Goal: Navigation & Orientation: Understand site structure

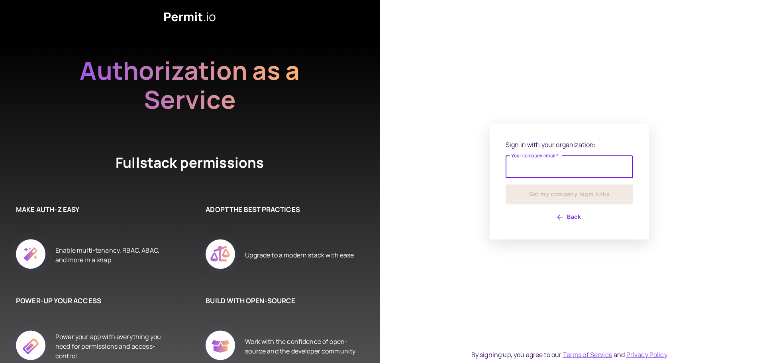
click at [522, 162] on input "Your company email   *" at bounding box center [570, 167] width 128 height 22
type input "**********"
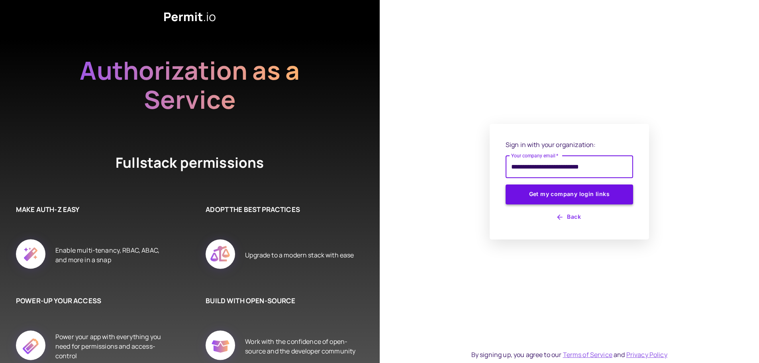
click at [535, 196] on button "Get my company login links" at bounding box center [570, 195] width 128 height 20
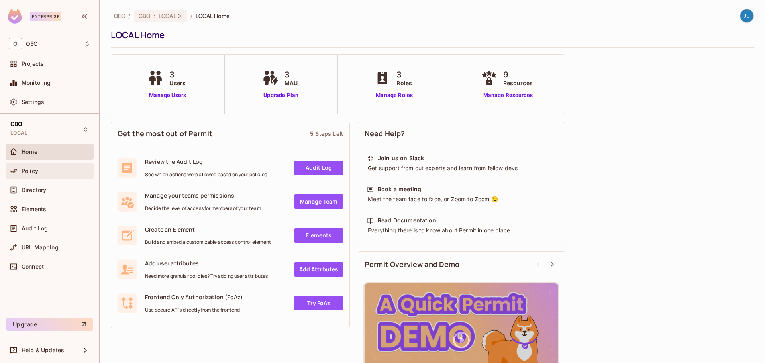
click at [51, 169] on div "Policy" at bounding box center [56, 171] width 69 height 6
click at [183, 97] on link "Manage Users" at bounding box center [168, 95] width 44 height 8
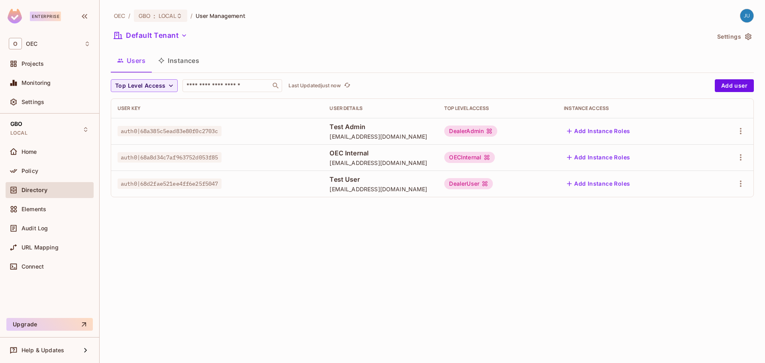
click at [191, 62] on button "Instances" at bounding box center [179, 61] width 54 height 20
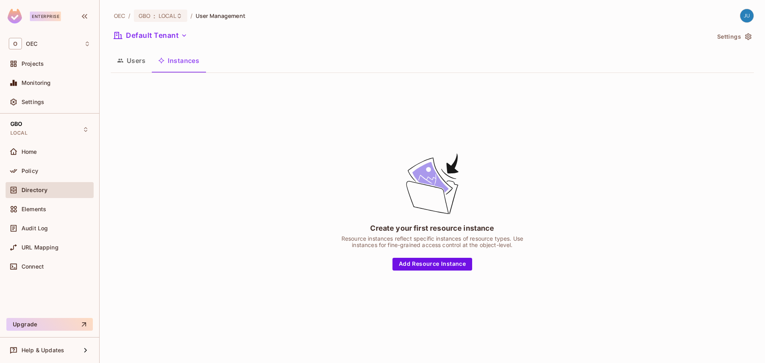
click at [134, 61] on button "Users" at bounding box center [131, 61] width 41 height 20
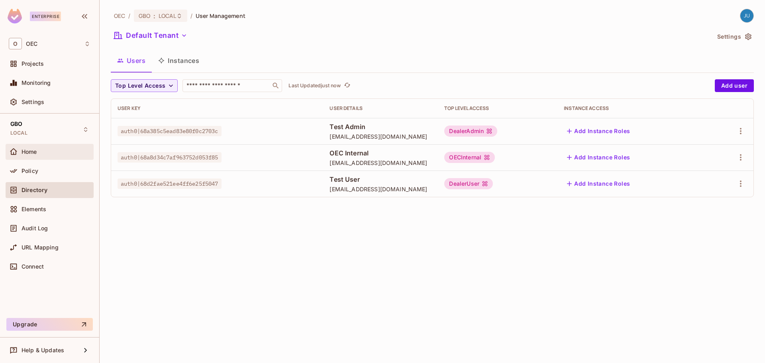
click at [32, 147] on div "Home" at bounding box center [50, 152] width 82 height 10
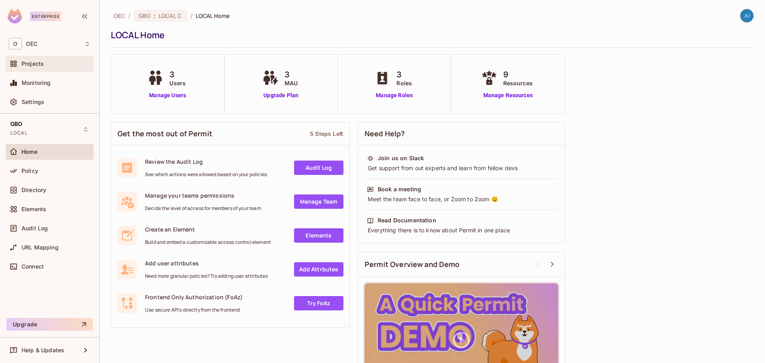
click at [35, 71] on div "Projects" at bounding box center [50, 64] width 88 height 16
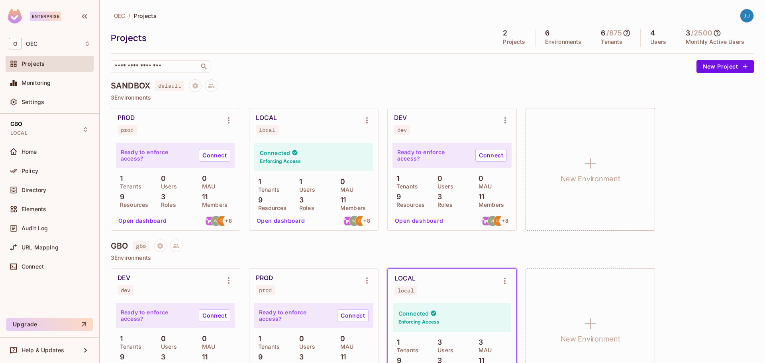
scroll to position [37, 0]
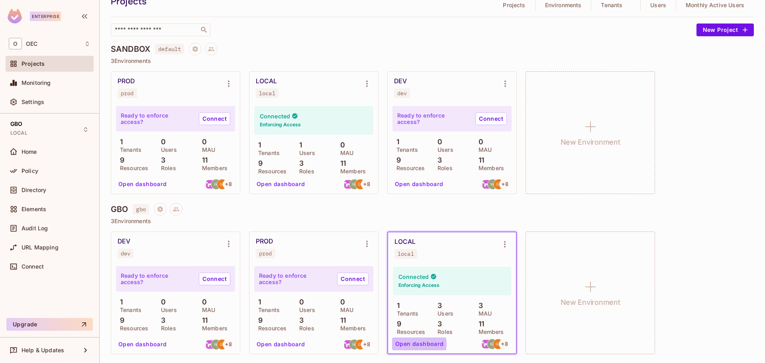
click at [419, 344] on button "Open dashboard" at bounding box center [419, 344] width 55 height 13
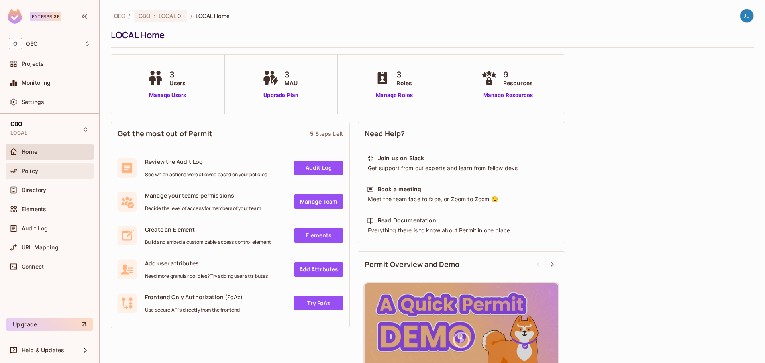
click at [57, 175] on div "Policy" at bounding box center [50, 171] width 82 height 10
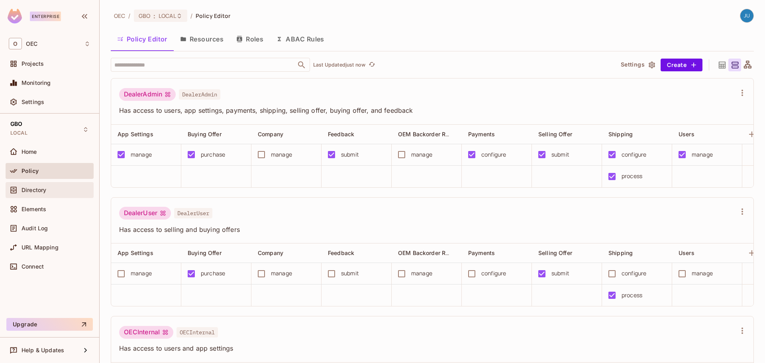
click at [35, 195] on div "Directory" at bounding box center [50, 190] width 88 height 16
